Goal: Find specific page/section: Find specific page/section

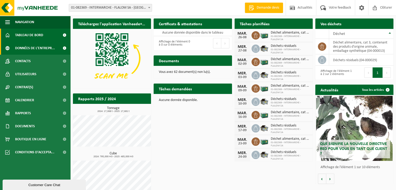
click at [51, 50] on span "Données de l'entrepr..." at bounding box center [35, 48] width 40 height 13
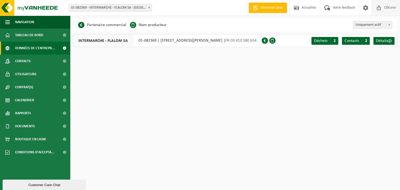
click at [383, 11] on span "Clôturer" at bounding box center [390, 7] width 15 height 15
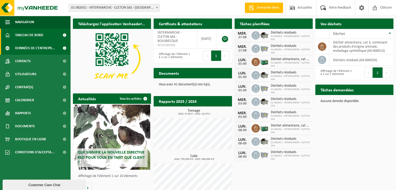
click at [57, 51] on link "Données de l'entrepr..." at bounding box center [35, 48] width 70 height 13
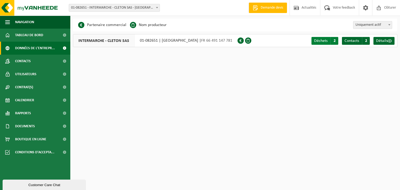
click at [319, 41] on span "Déchets" at bounding box center [321, 41] width 14 height 4
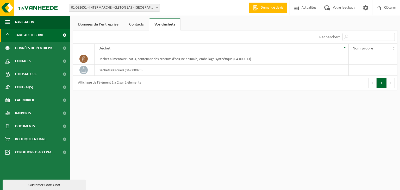
click at [39, 38] on span "Tableau de bord" at bounding box center [29, 35] width 28 height 13
